Goal: Information Seeking & Learning: Learn about a topic

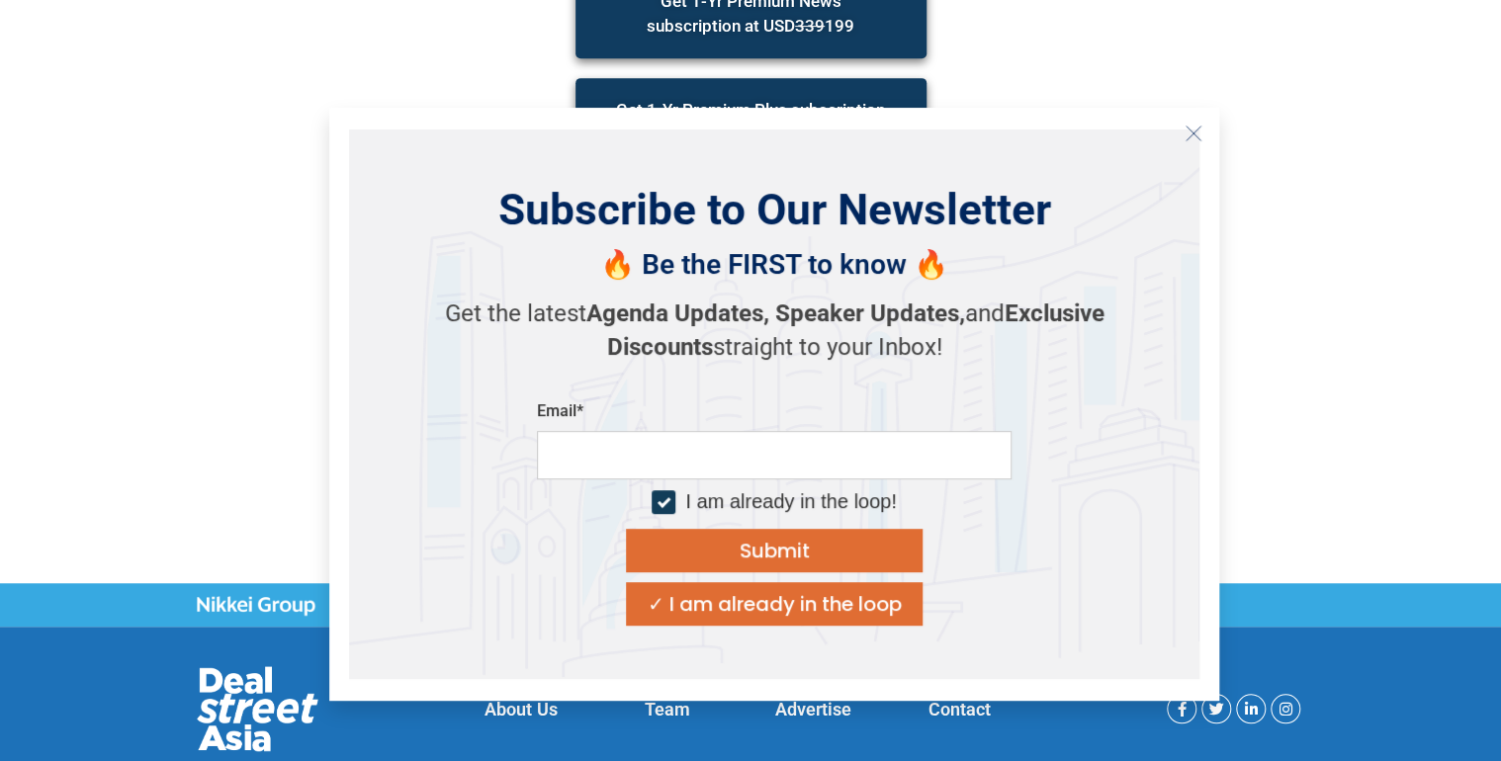
scroll to position [481, 0]
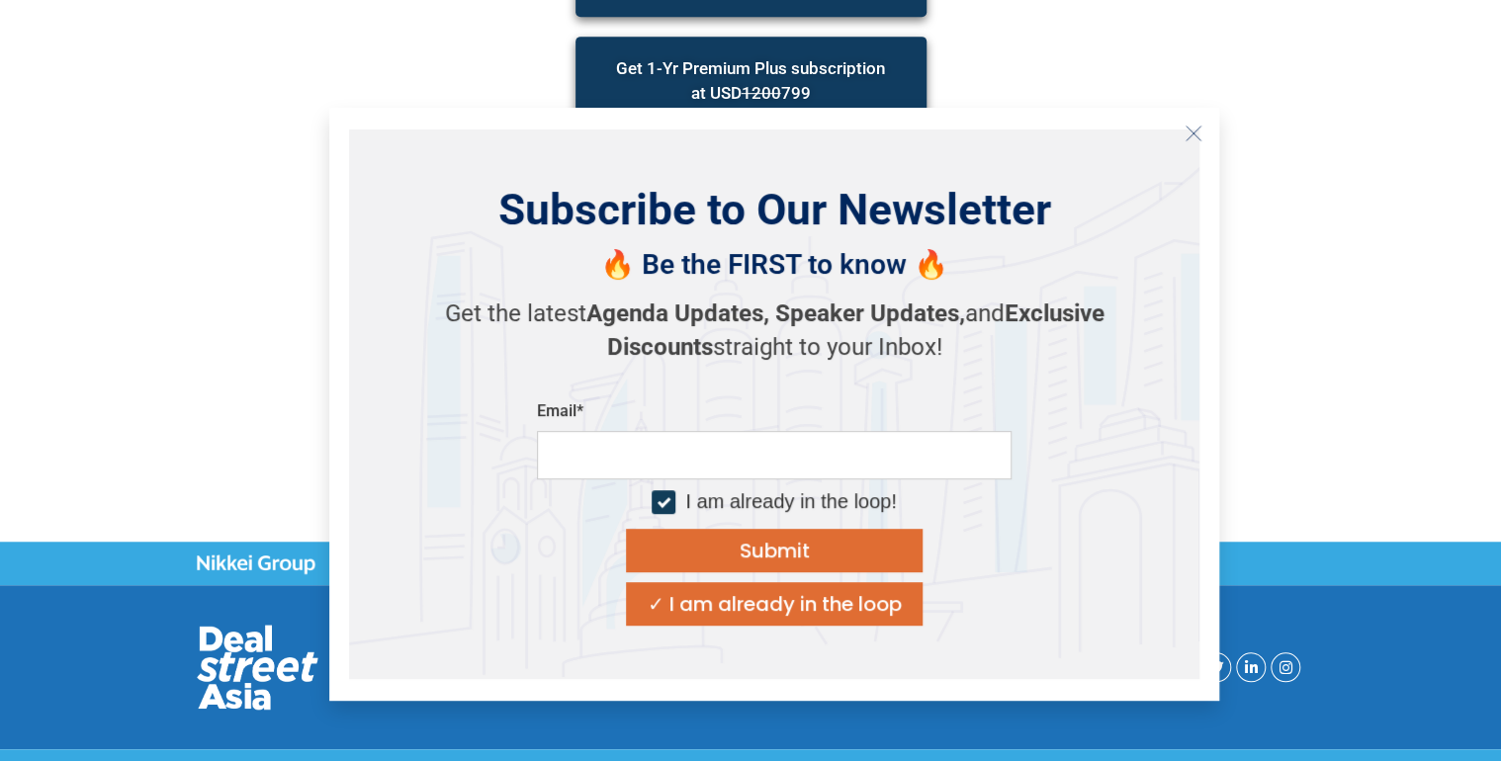
click at [1191, 140] on icon "Close" at bounding box center [1194, 134] width 18 height 18
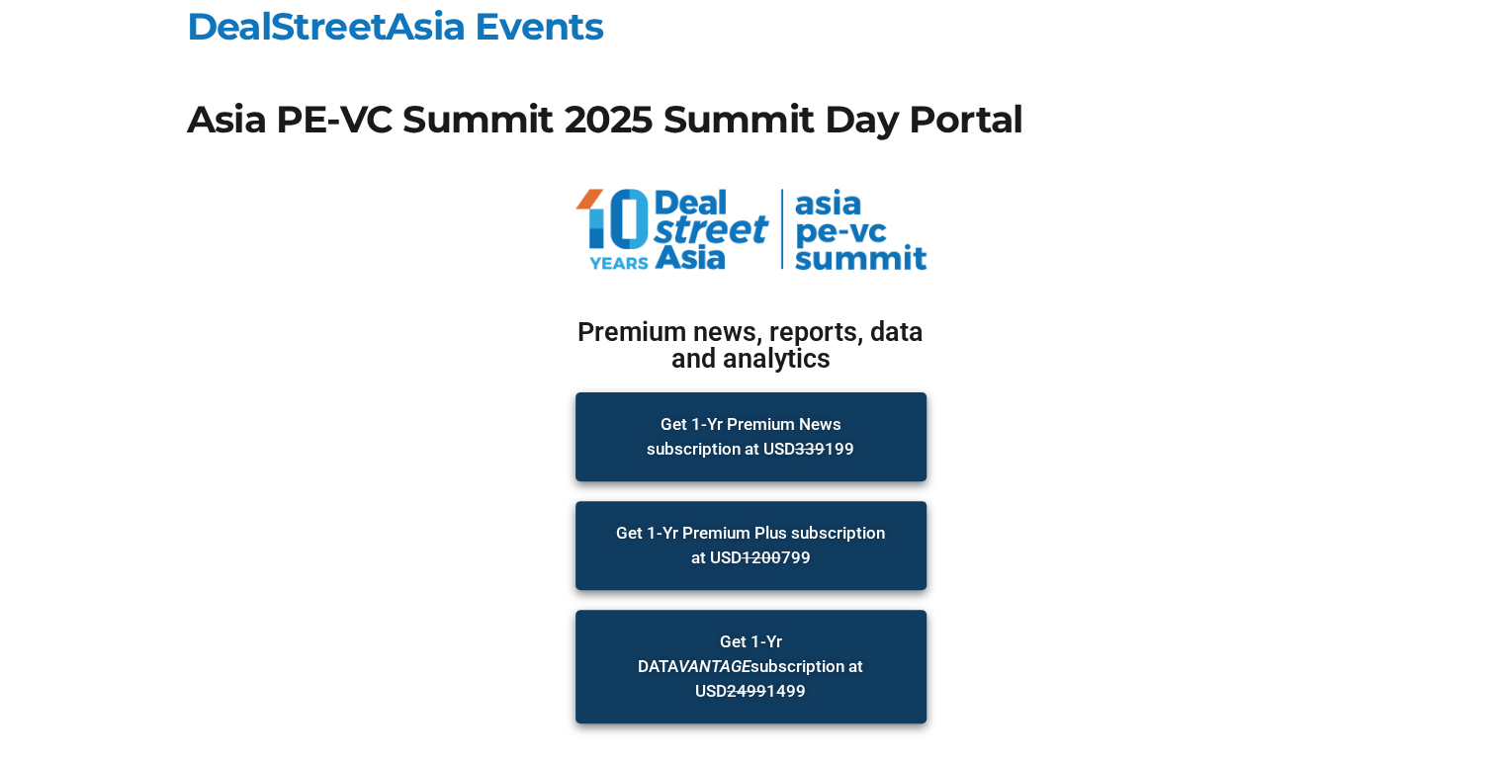
scroll to position [6, 0]
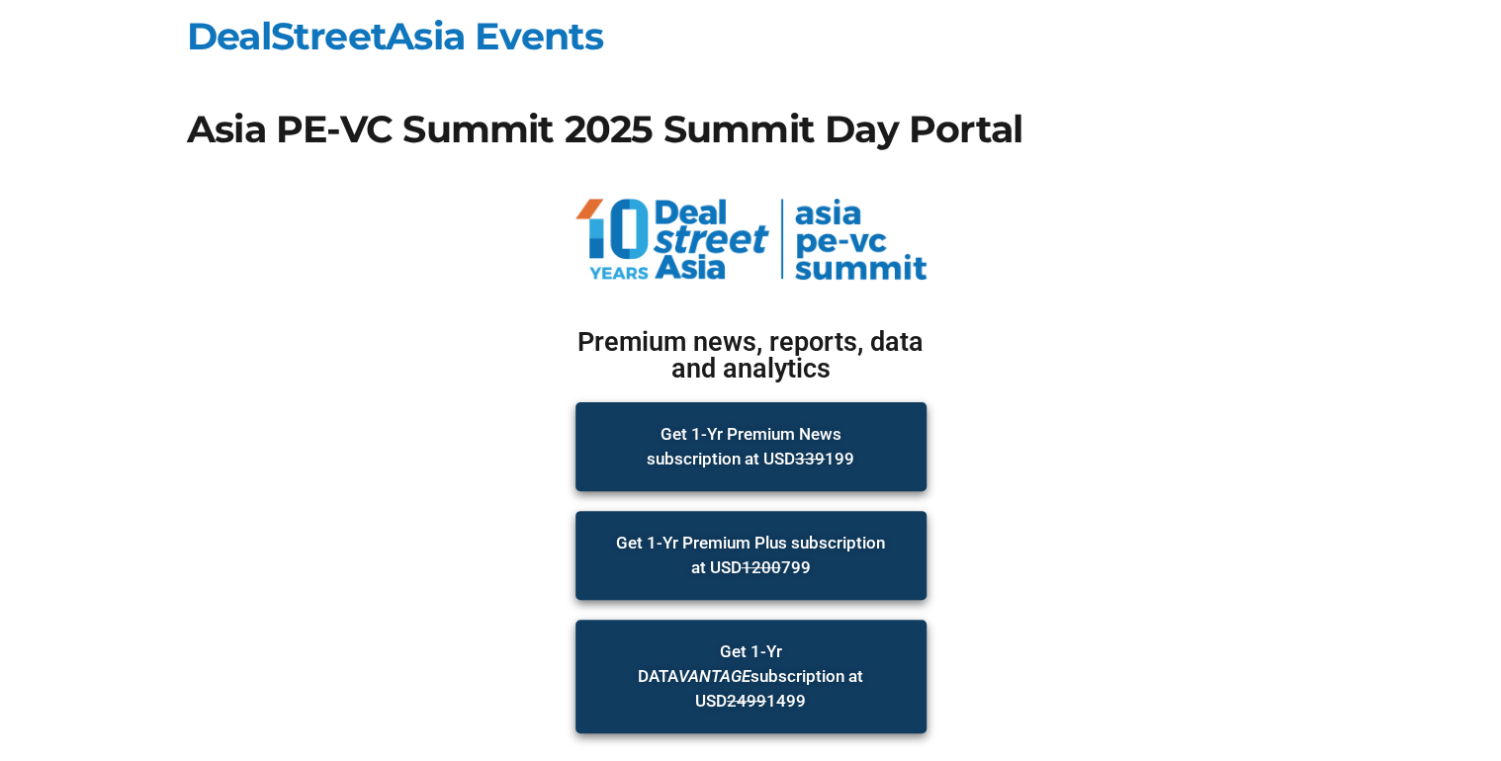
click at [800, 433] on span "Get 1-Yr Premium News subscription at USD 339 199" at bounding box center [751, 446] width 272 height 49
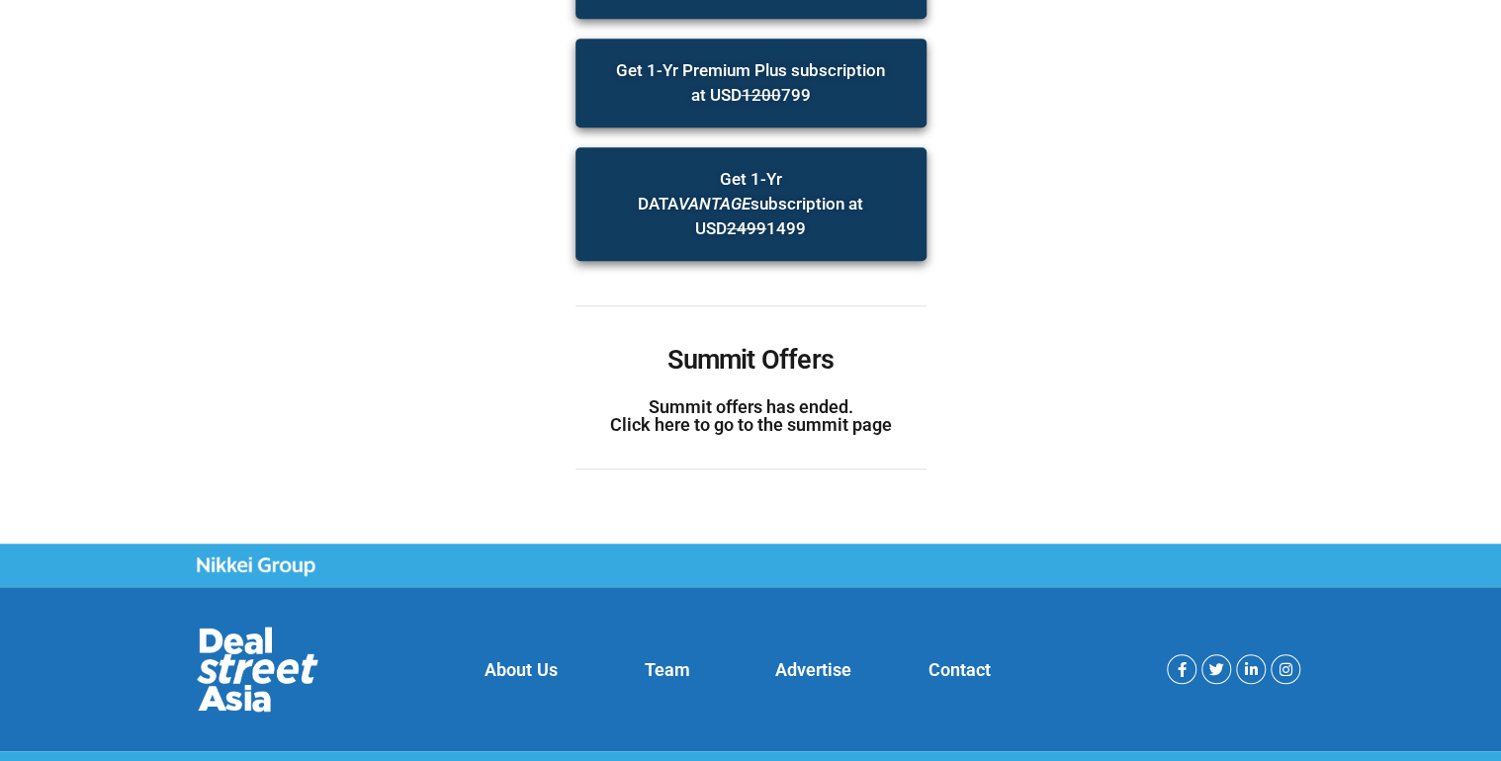
scroll to position [481, 0]
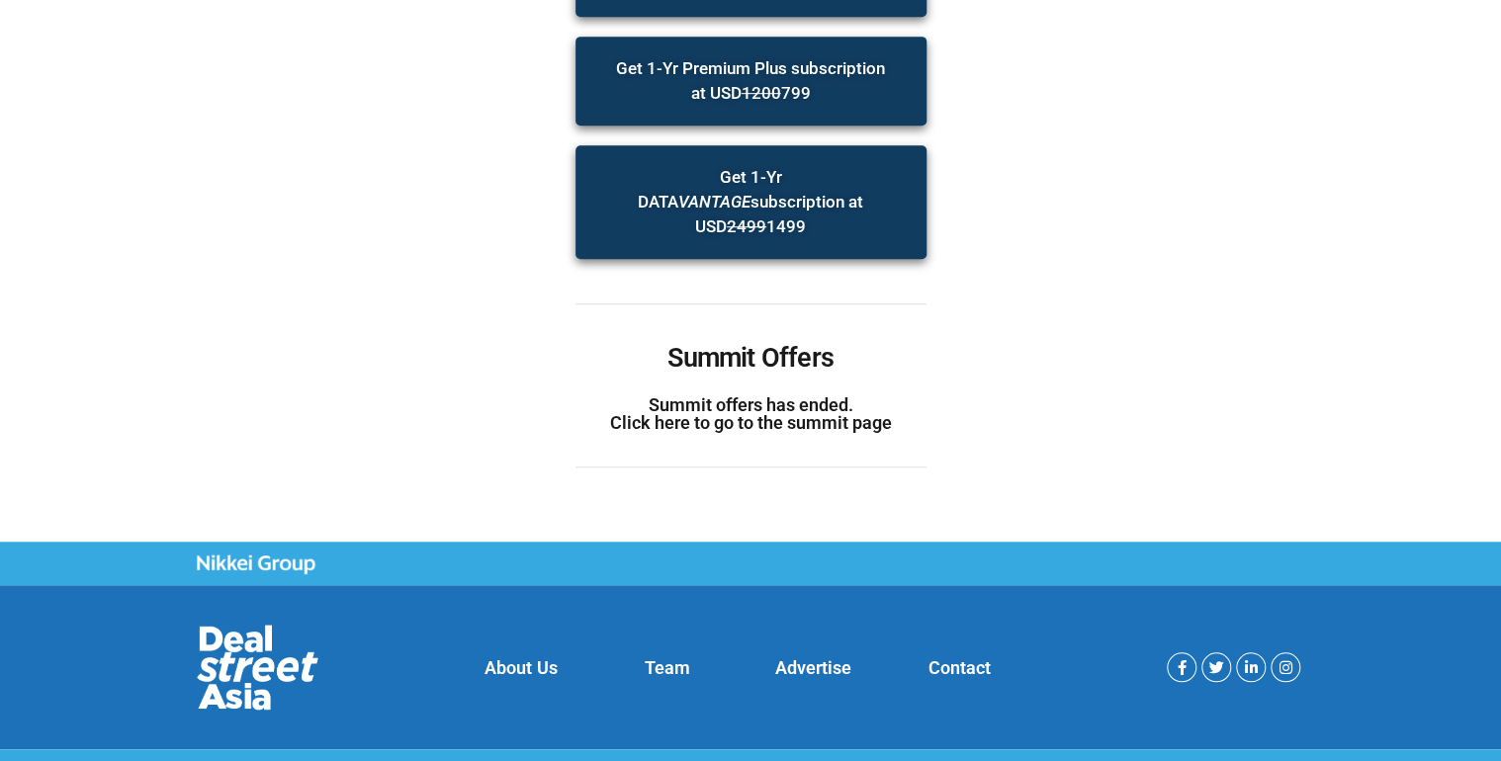
click at [760, 401] on link "Summit offers has ended. Click here to go to the summit page" at bounding box center [751, 414] width 282 height 39
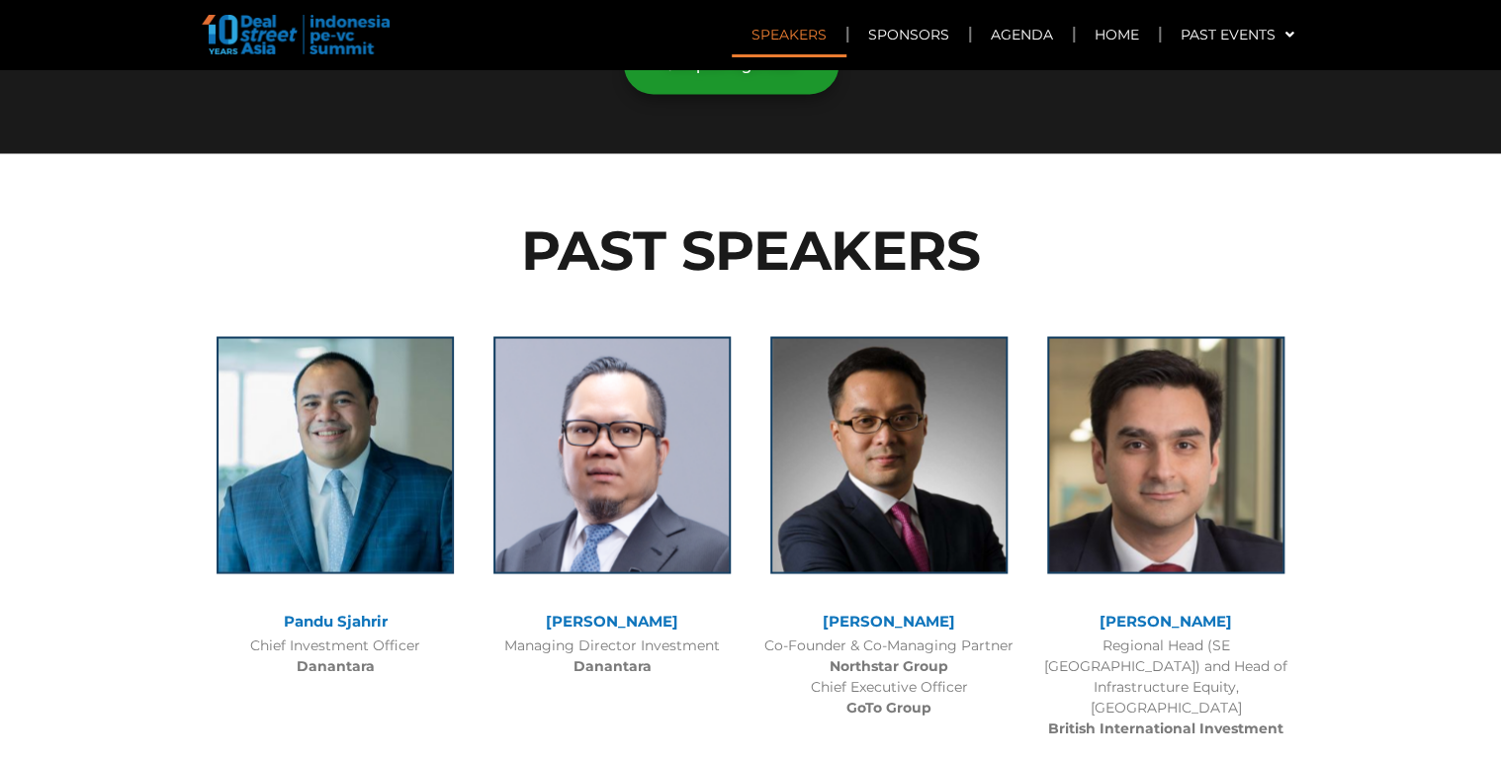
scroll to position [1424, 0]
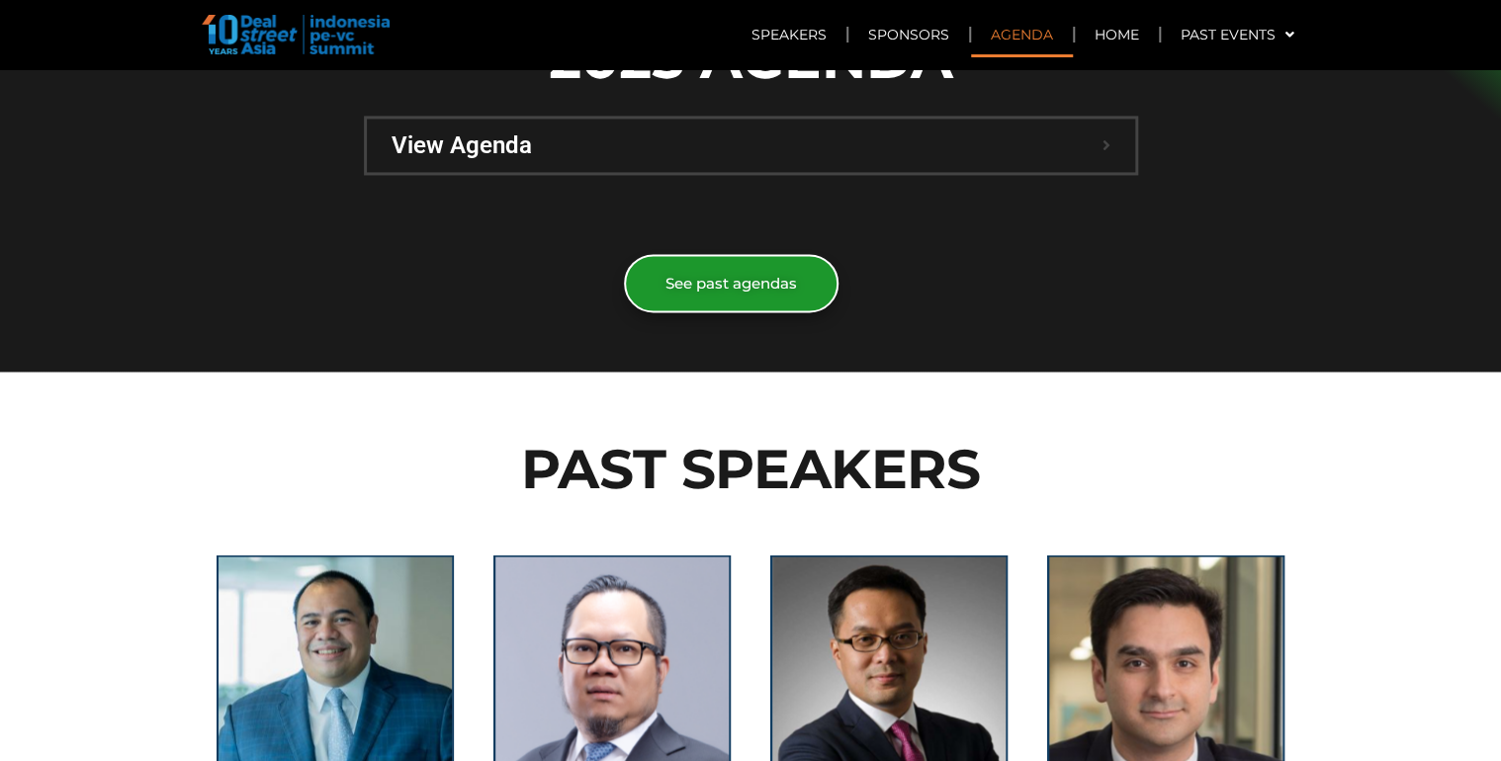
click at [754, 276] on span "See past agendas" at bounding box center [731, 283] width 132 height 15
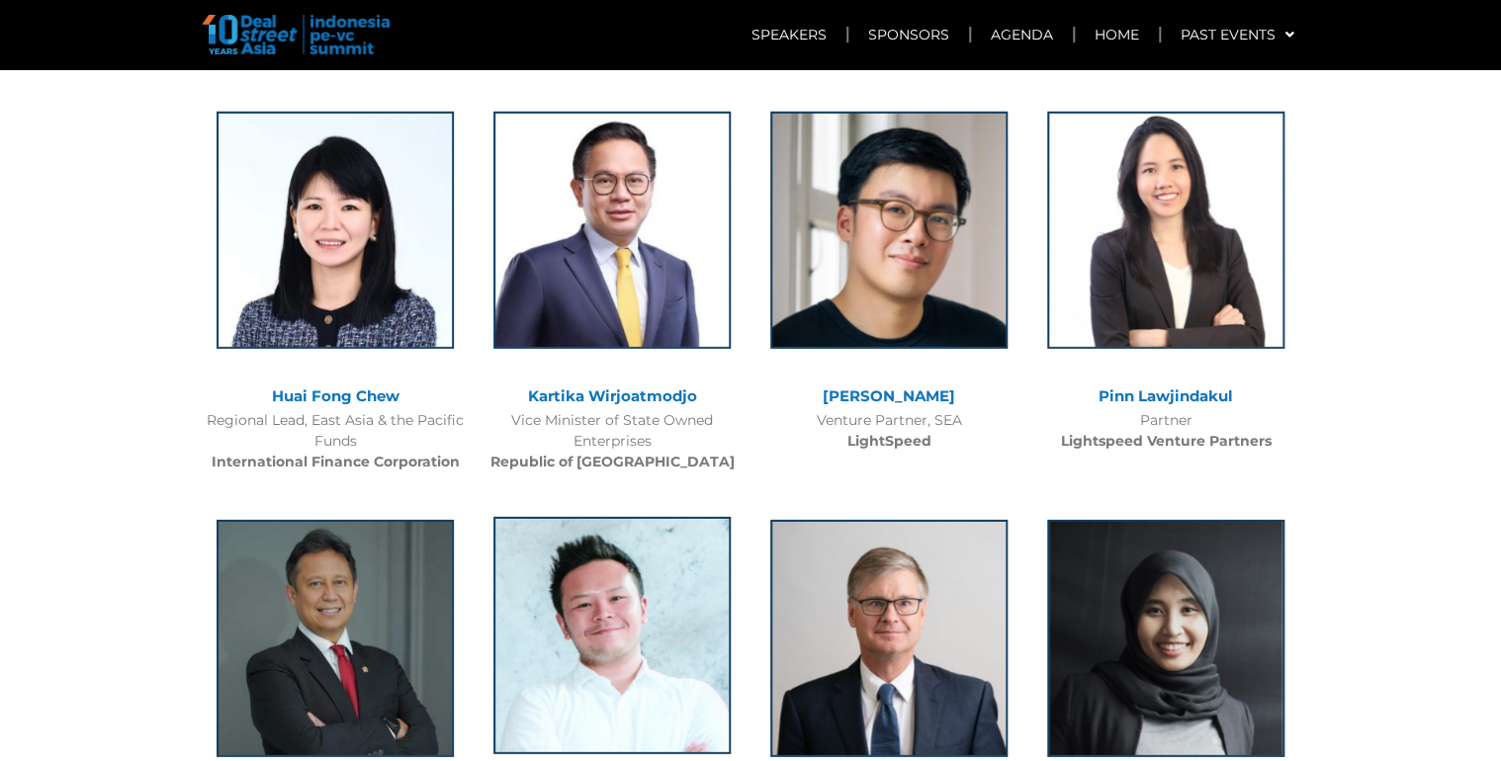
scroll to position [2769, 0]
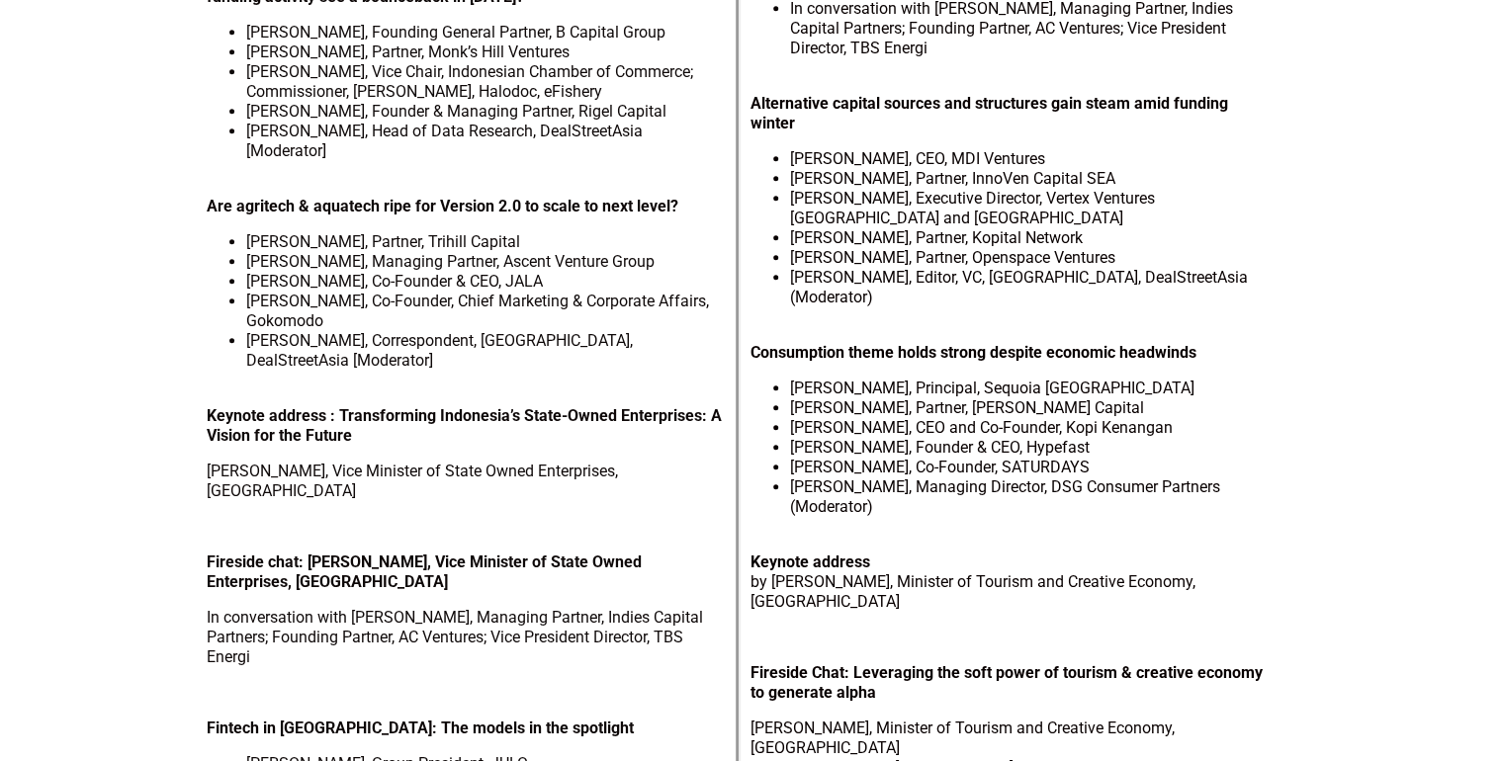
scroll to position [791, 0]
